Goal: Information Seeking & Learning: Learn about a topic

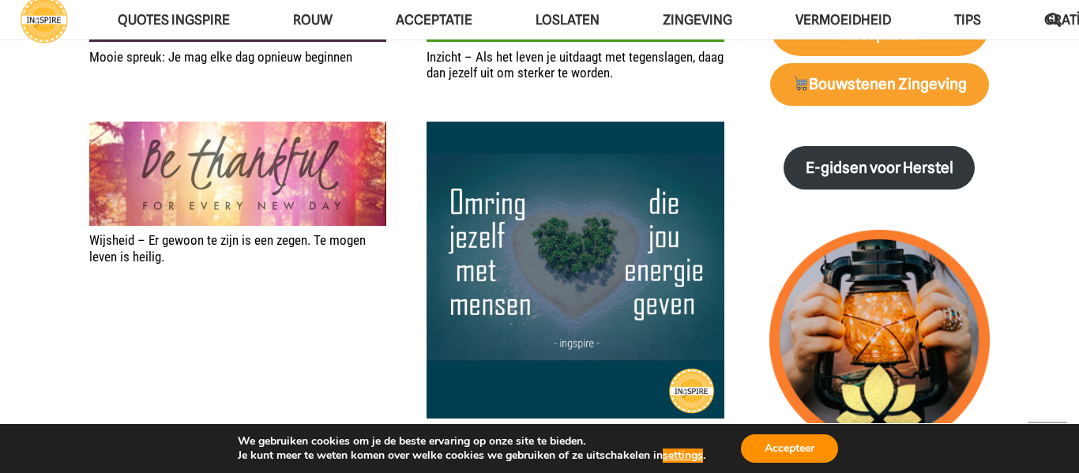
scroll to position [1263, 0]
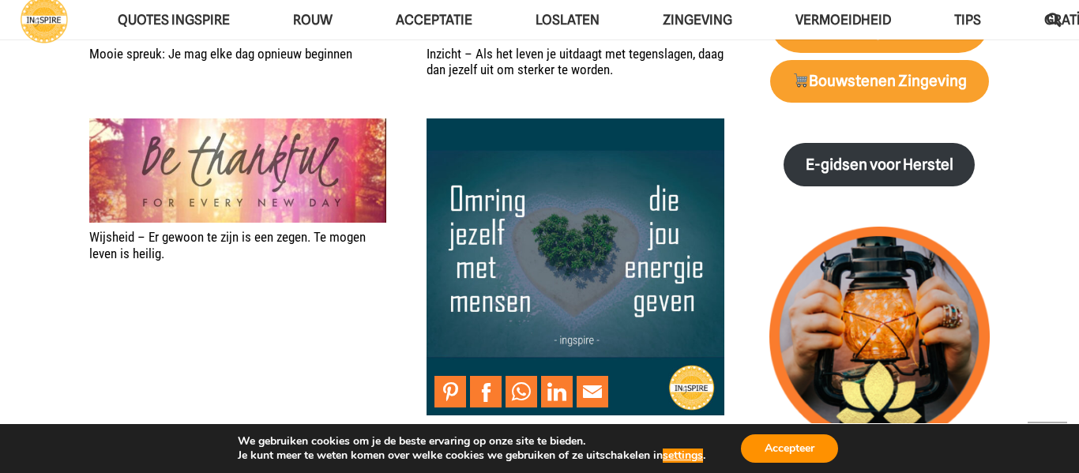
click at [464, 183] on img "Spreuk – Omring jezelf met mensen die jou energie geven" at bounding box center [574, 266] width 297 height 297
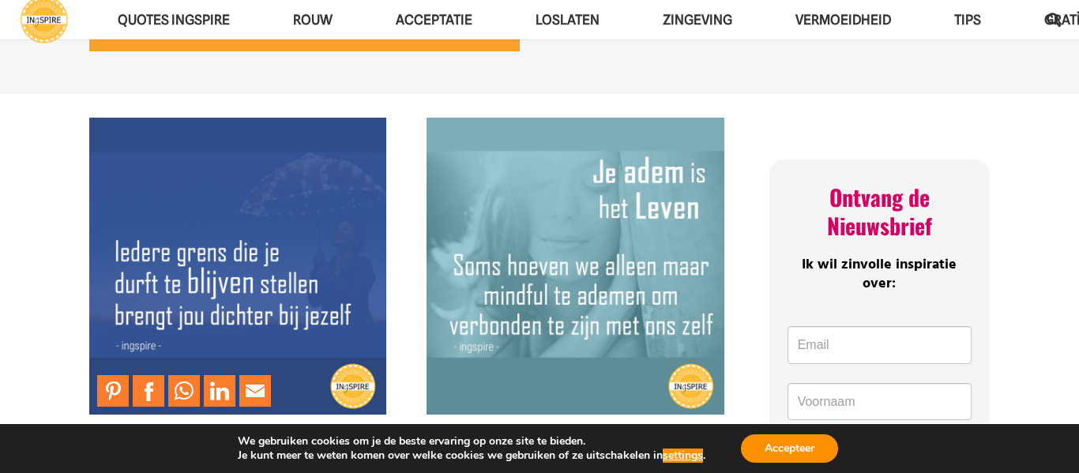
scroll to position [145, 0]
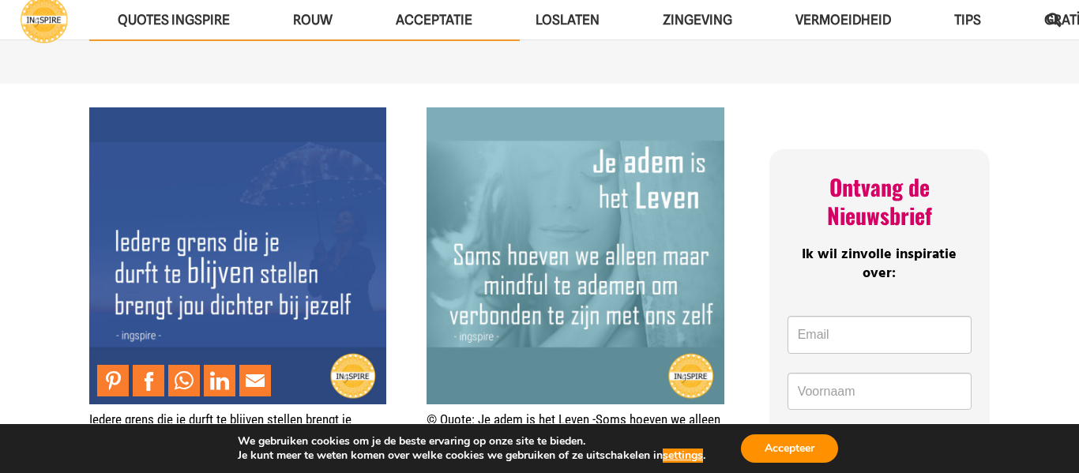
click at [136, 248] on img "Iedere grens die je durft te blijven stellen brengt je dichterbij jezelf – Ings…" at bounding box center [237, 255] width 297 height 297
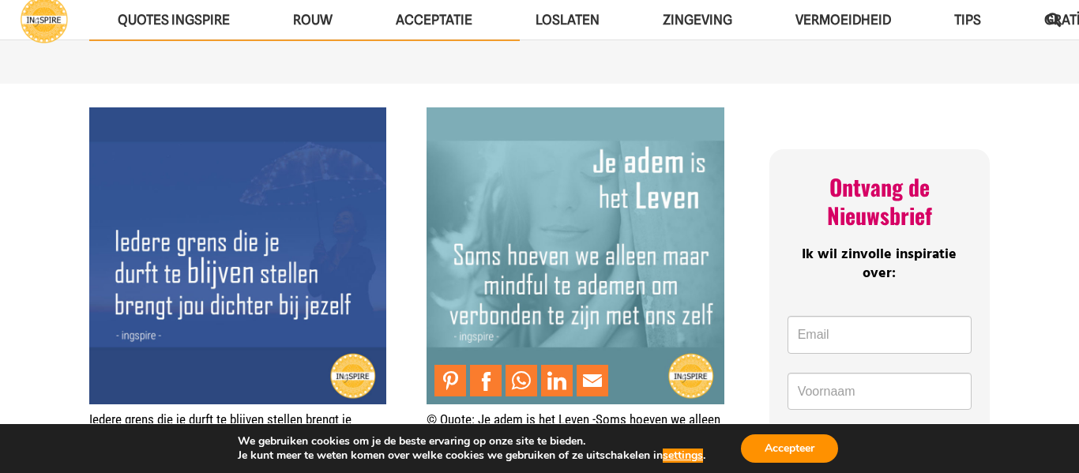
click at [588, 200] on img "© Quote: Je adem is het Leven -Soms hoeven we alleen maar mindful te ademen om …" at bounding box center [574, 255] width 297 height 297
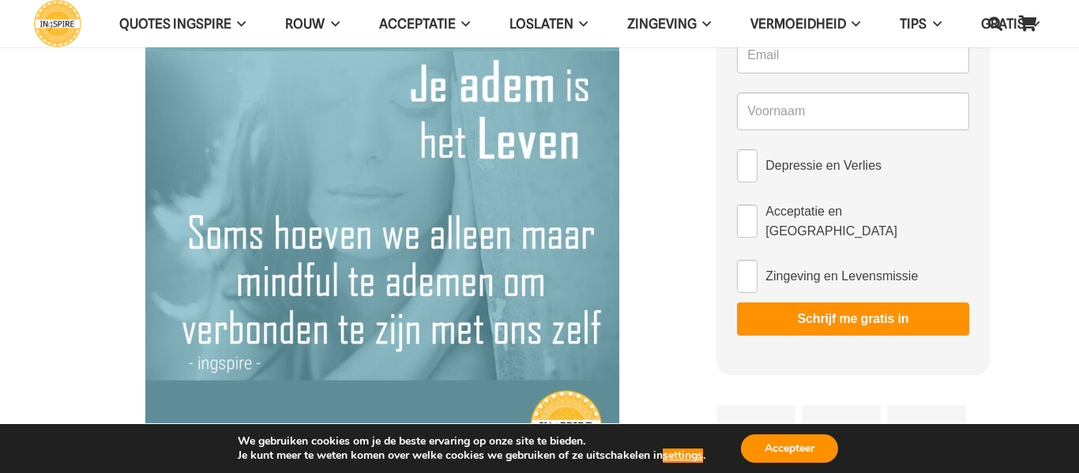
scroll to position [171, 0]
